Goal: Information Seeking & Learning: Learn about a topic

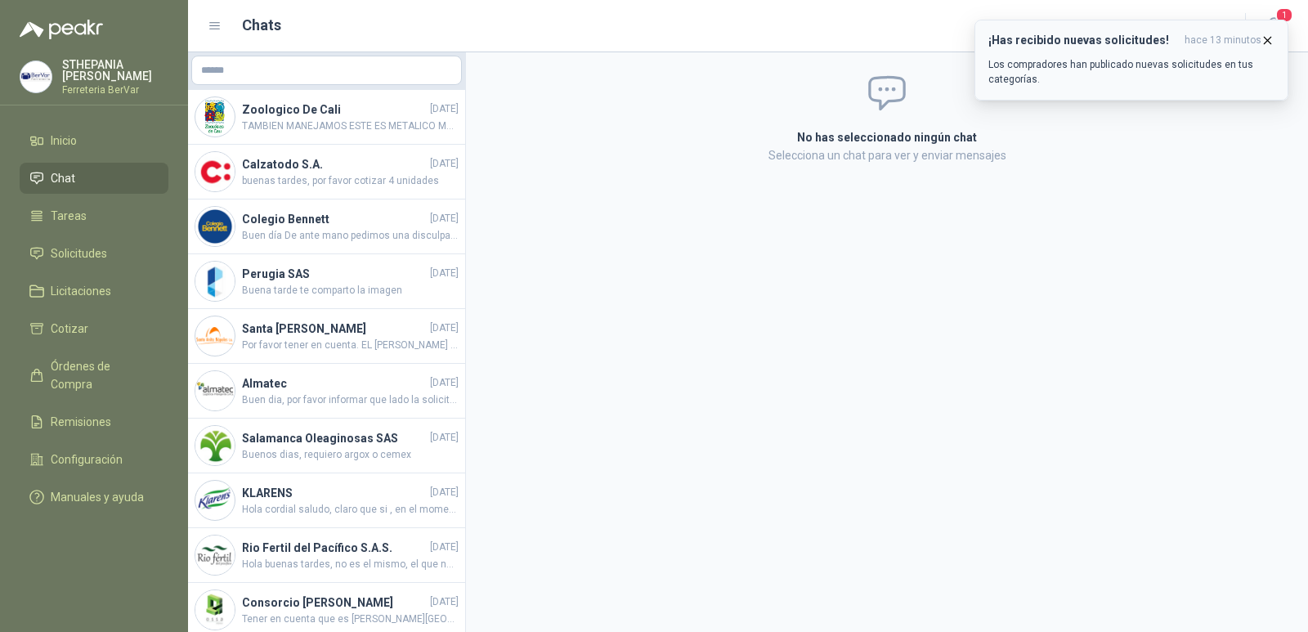
click at [1061, 67] on p "Los compradores han publicado nuevas solicitudes en tus categorías." at bounding box center [1131, 71] width 286 height 29
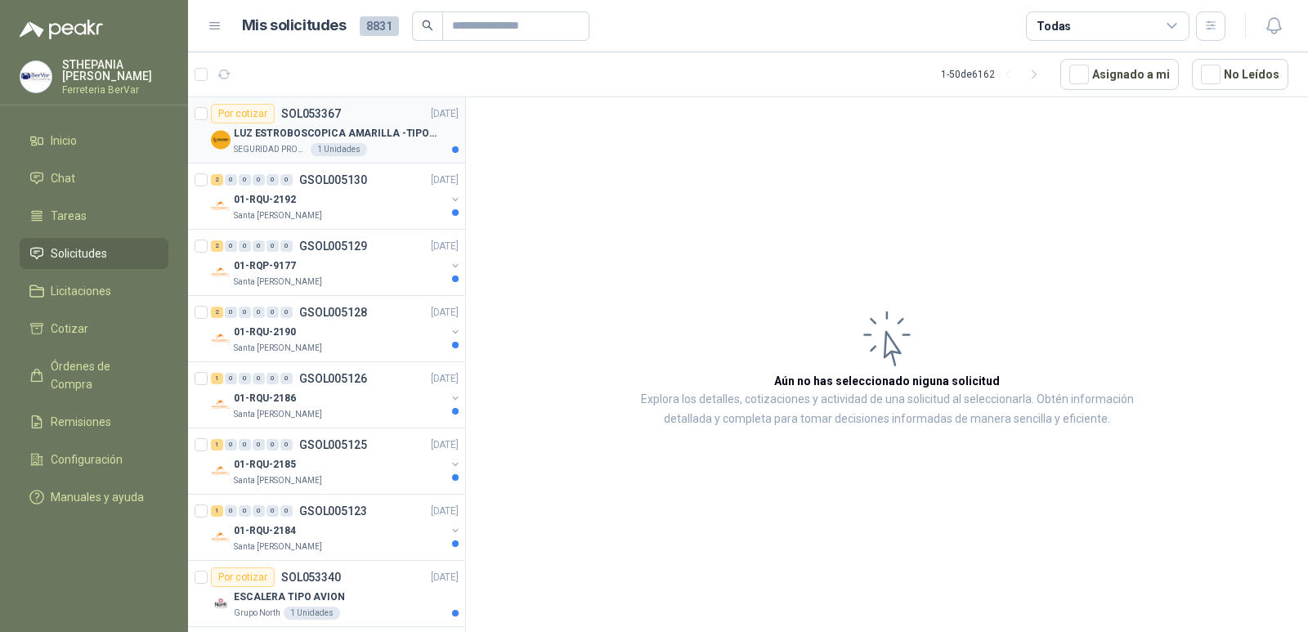
click at [383, 130] on p "LUZ ESTROBOSCOPICA AMARILLA -TIPO BALA" at bounding box center [336, 134] width 204 height 16
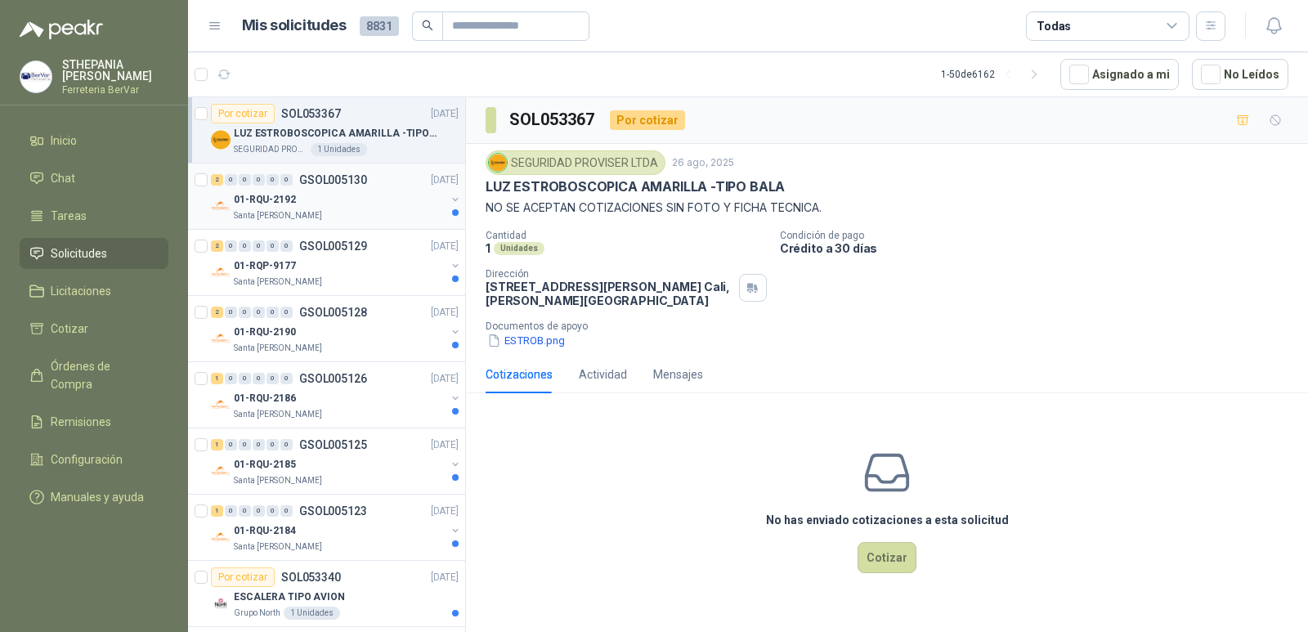
click at [374, 208] on div "01-RQU-2192" at bounding box center [340, 200] width 212 height 20
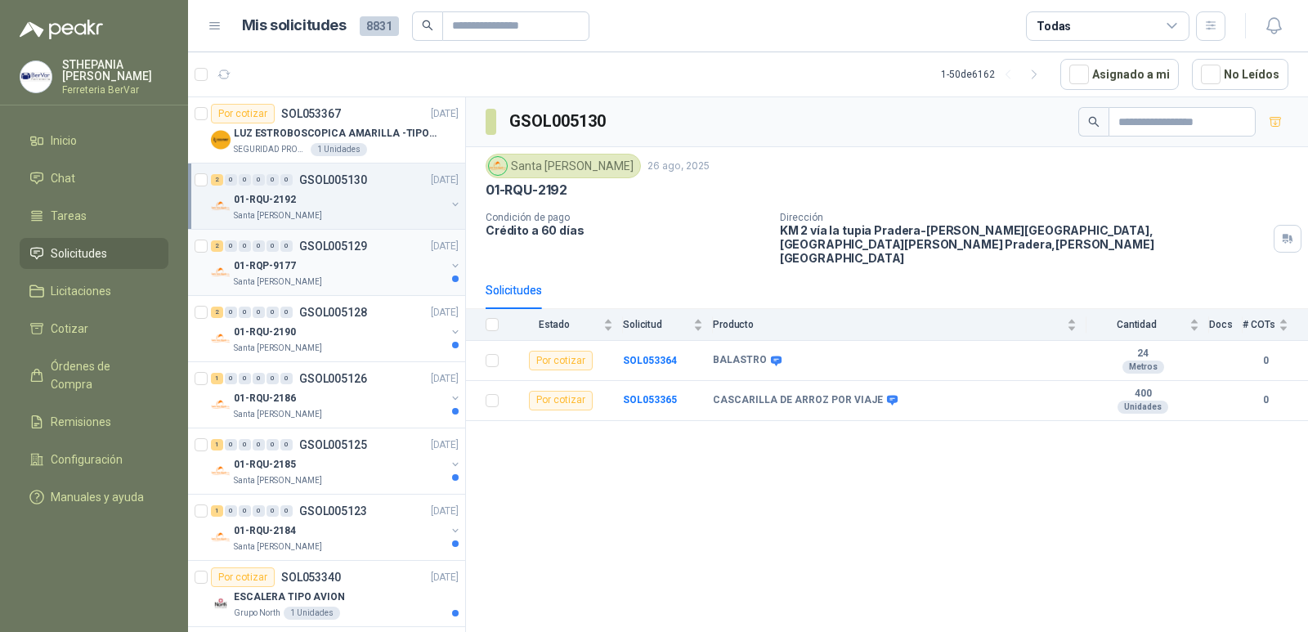
click at [388, 253] on div "2 0 0 0 0 0 GSOL005129 [DATE]" at bounding box center [336, 246] width 251 height 20
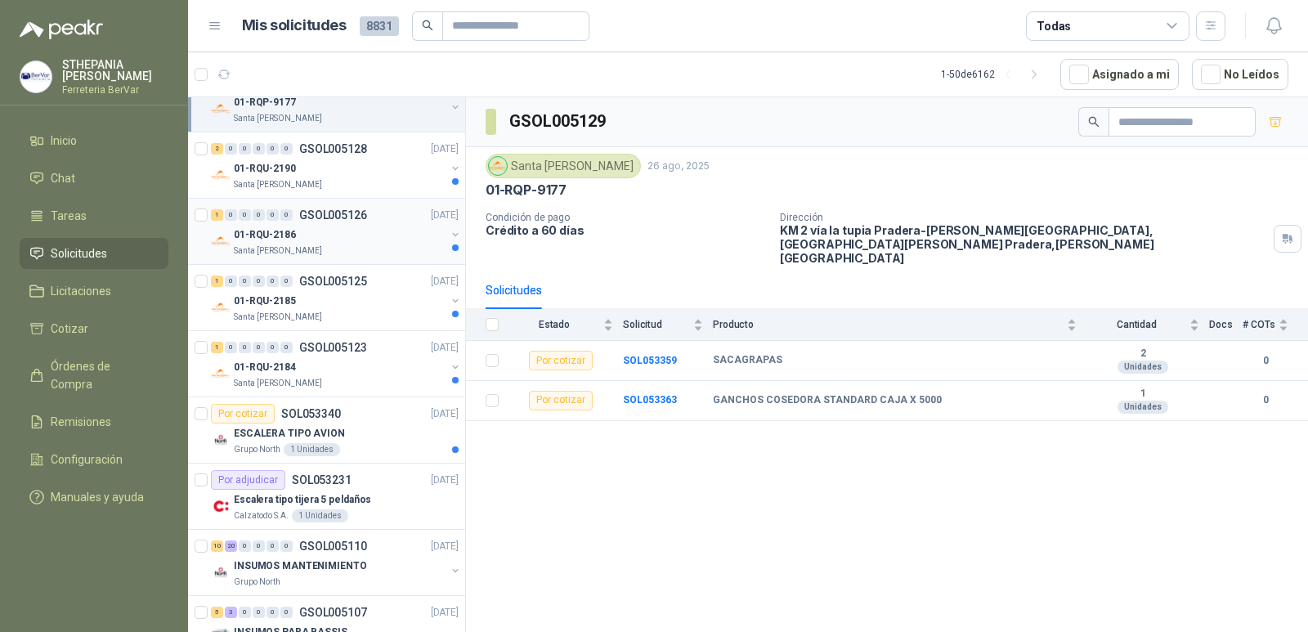
scroll to position [245, 0]
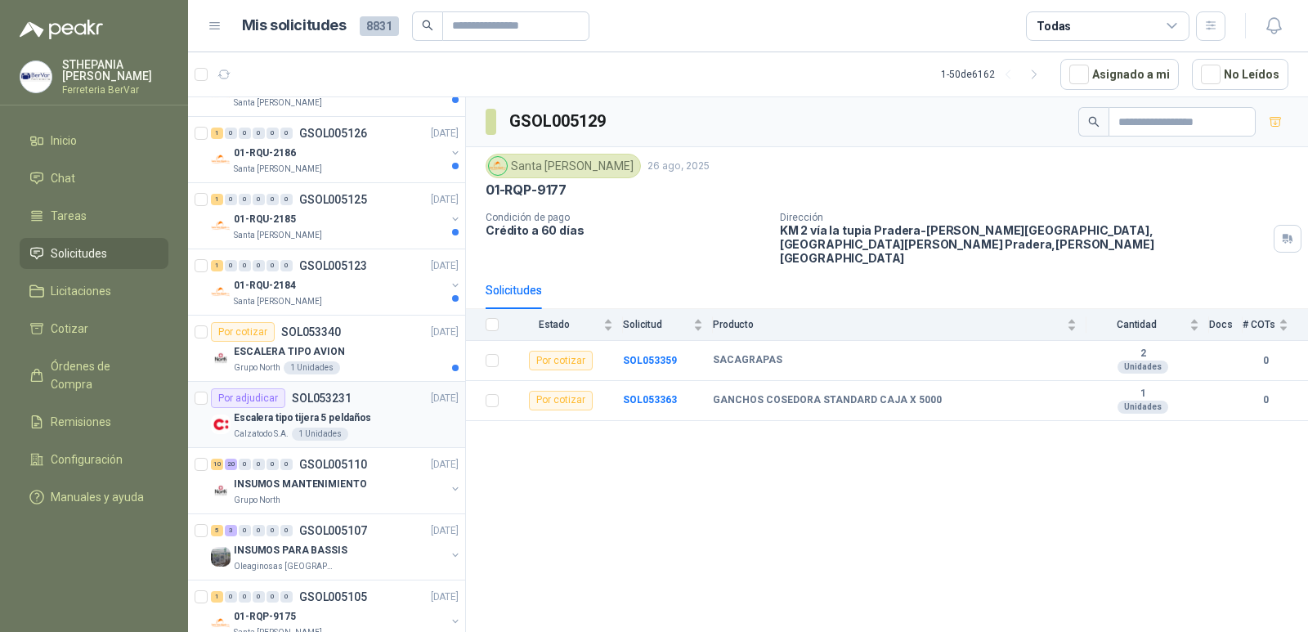
click at [401, 403] on div "Por adjudicar SOL053231 [DATE]" at bounding box center [335, 398] width 248 height 20
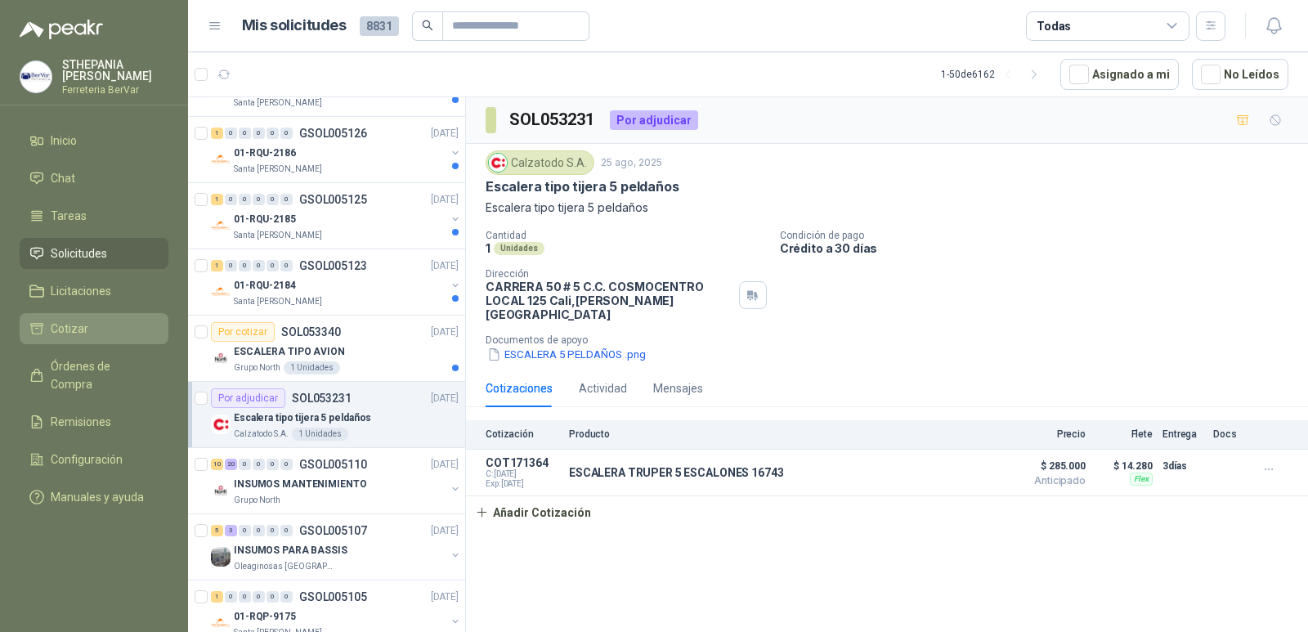
click at [111, 320] on li "Cotizar" at bounding box center [93, 329] width 129 height 18
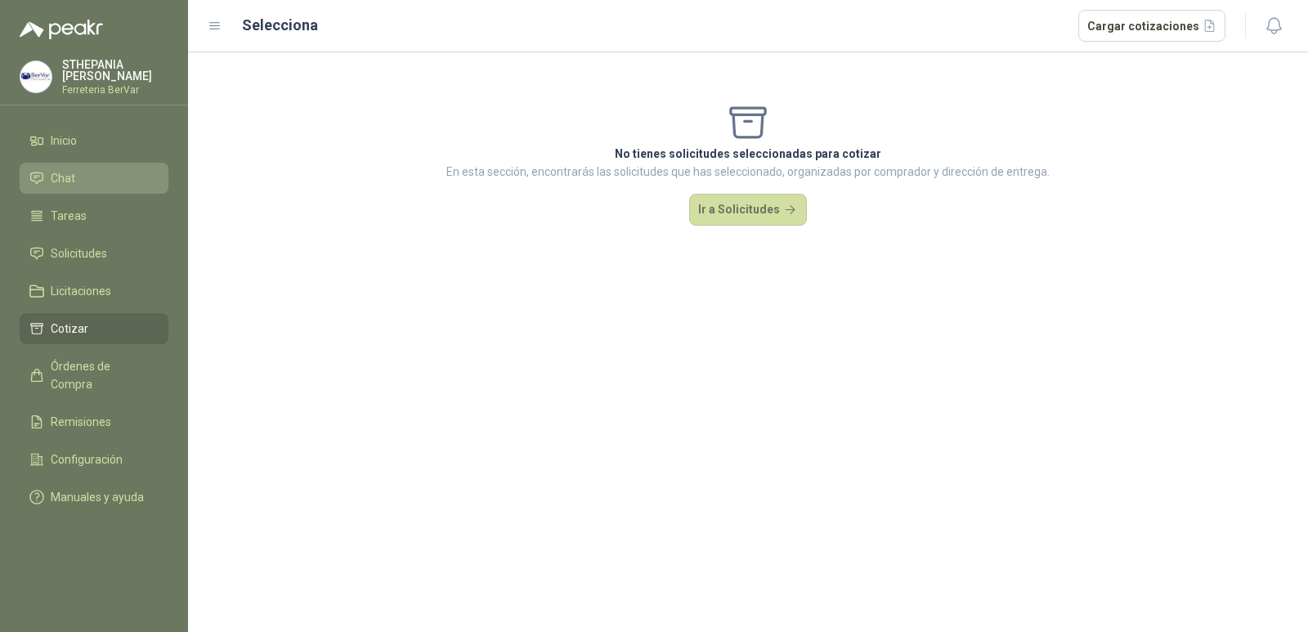
click at [114, 189] on link "Chat" at bounding box center [94, 178] width 149 height 31
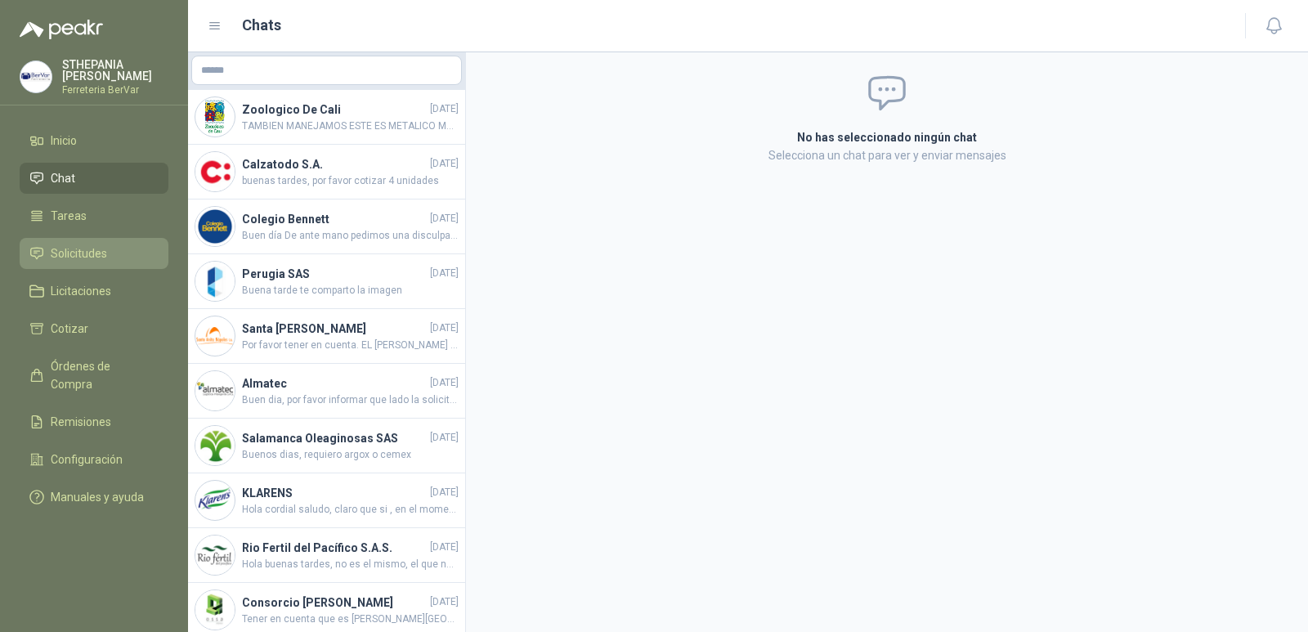
click at [104, 258] on span "Solicitudes" at bounding box center [79, 253] width 56 height 18
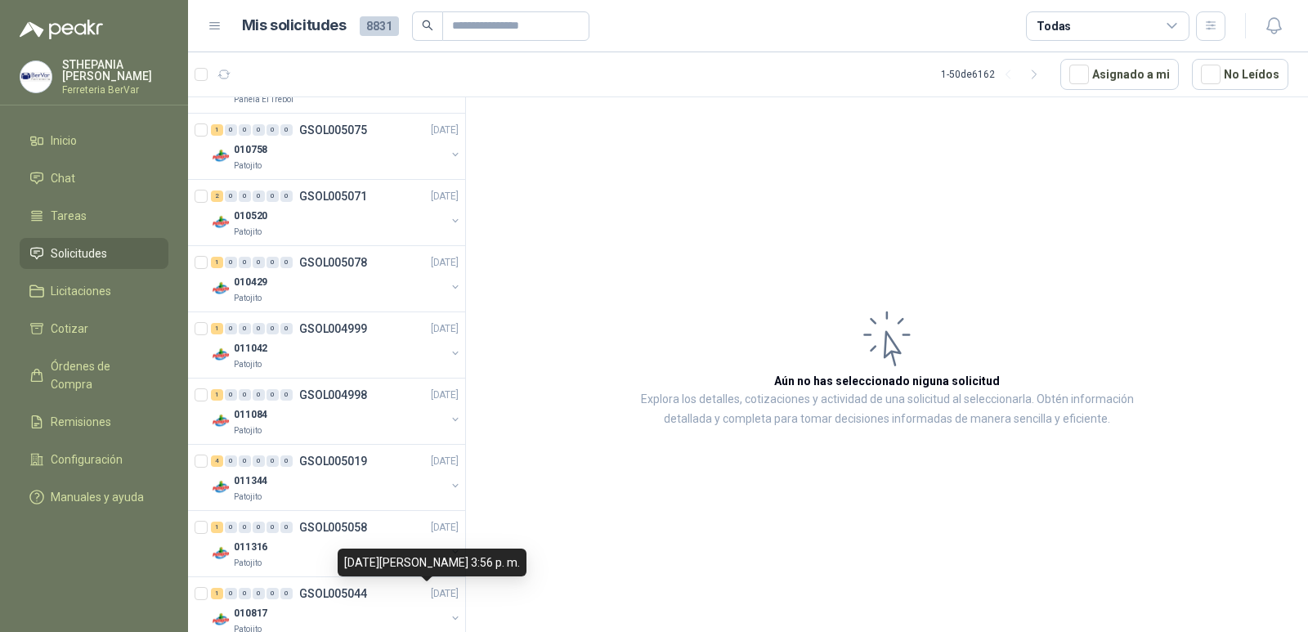
scroll to position [981, 0]
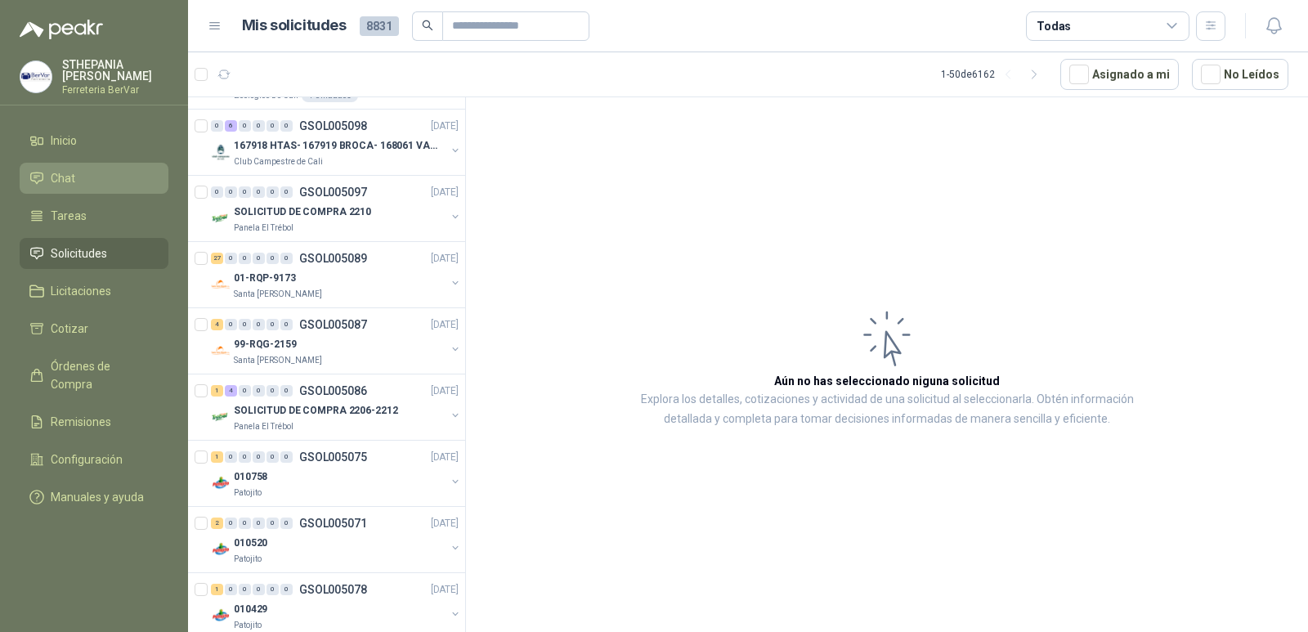
click at [61, 176] on span "Chat" at bounding box center [63, 178] width 25 height 18
